Goal: Transaction & Acquisition: Download file/media

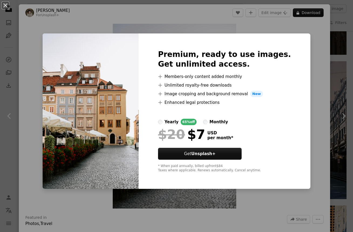
scroll to position [7191, 0]
click at [301, 99] on div "An X shape Premium, ready to use images. Get unlimited access. A plus sign Memb…" at bounding box center [176, 116] width 353 height 232
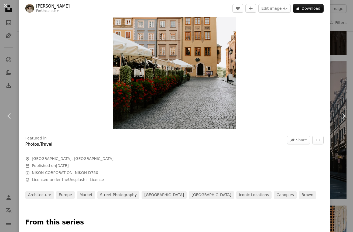
scroll to position [91, 0]
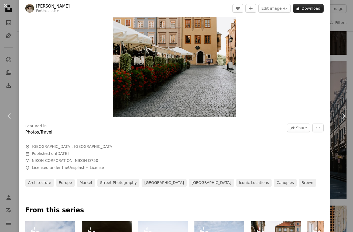
click at [305, 9] on button "A lock Download" at bounding box center [308, 8] width 31 height 9
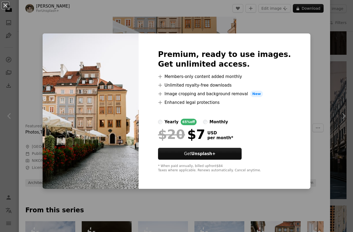
click at [309, 31] on div "An X shape Premium, ready to use images. Get unlimited access. A plus sign Memb…" at bounding box center [176, 116] width 353 height 232
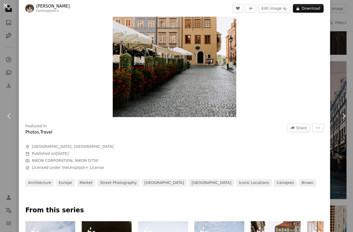
click at [7, 6] on button "An X shape" at bounding box center [5, 5] width 6 height 6
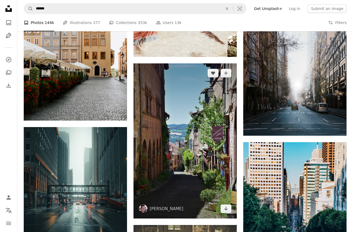
scroll to position [7253, 0]
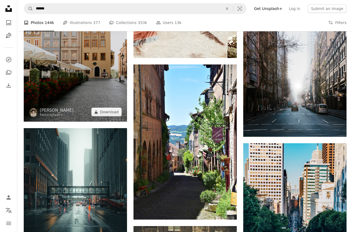
click at [99, 84] on img at bounding box center [75, 44] width 103 height 155
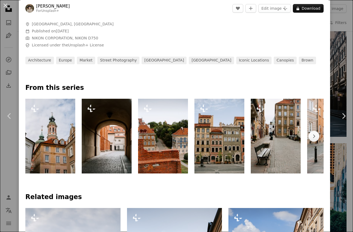
scroll to position [215, 0]
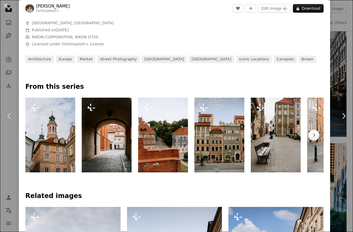
click at [227, 143] on img at bounding box center [219, 135] width 50 height 75
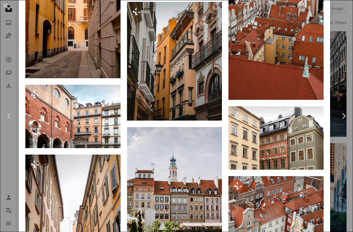
scroll to position [944, 0]
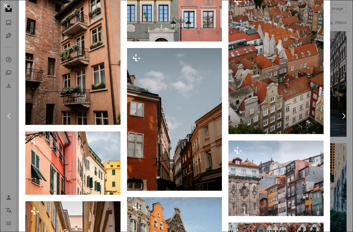
click at [3, 6] on button "An X shape" at bounding box center [5, 5] width 6 height 6
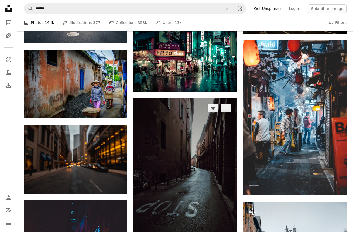
scroll to position [7989, 0]
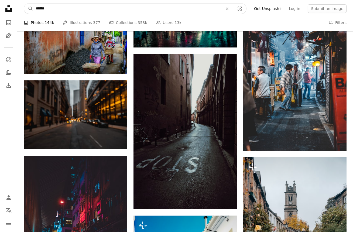
click at [58, 6] on input "******" at bounding box center [127, 9] width 188 height 10
type input "**********"
click at [29, 9] on button "A magnifying glass" at bounding box center [28, 9] width 9 height 10
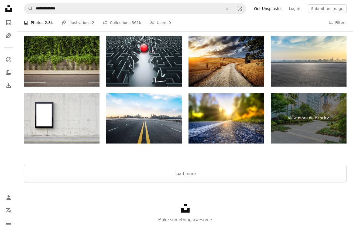
scroll to position [1053, 0]
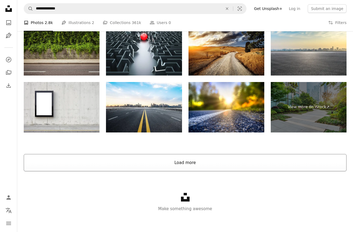
click at [147, 166] on button "Load more" at bounding box center [185, 162] width 323 height 17
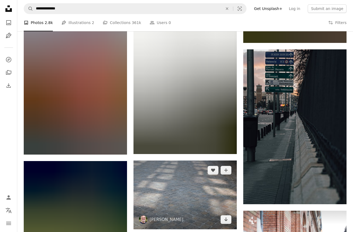
scroll to position [3121, 0]
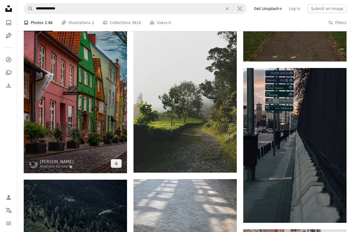
click at [93, 127] on img at bounding box center [75, 83] width 103 height 179
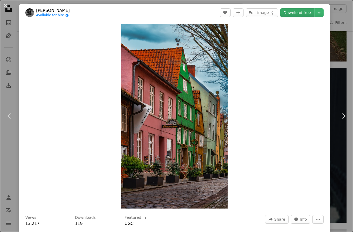
click at [296, 13] on link "Download free" at bounding box center [297, 12] width 34 height 9
